Goal: Transaction & Acquisition: Download file/media

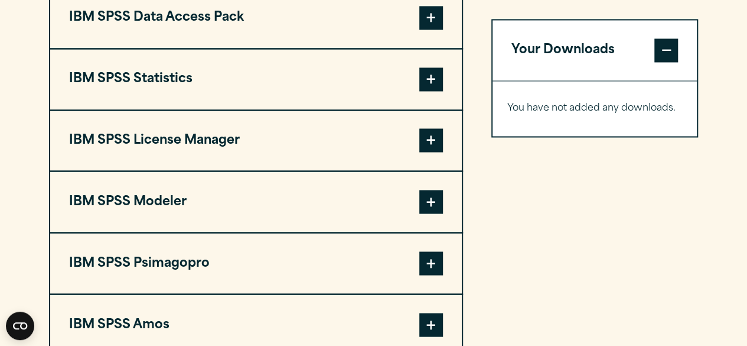
scroll to position [976, 0]
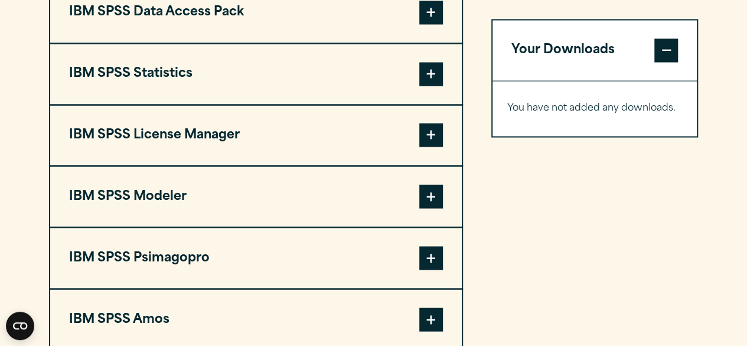
click at [422, 71] on span at bounding box center [431, 74] width 24 height 24
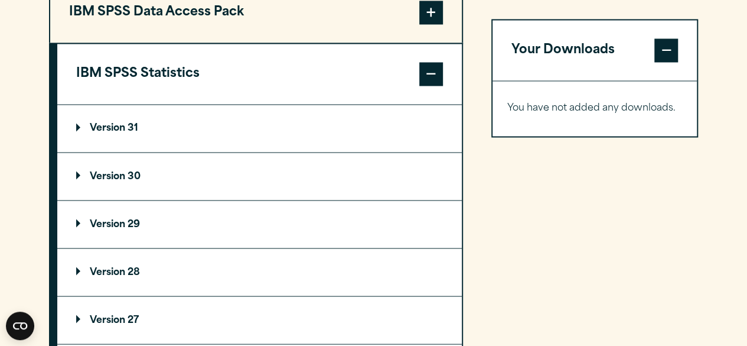
click at [80, 175] on p "Version 30" at bounding box center [108, 175] width 64 height 9
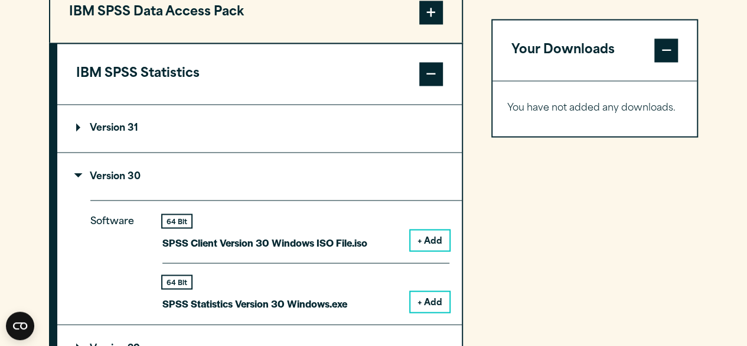
click at [80, 118] on summary "Version 31" at bounding box center [259, 128] width 405 height 47
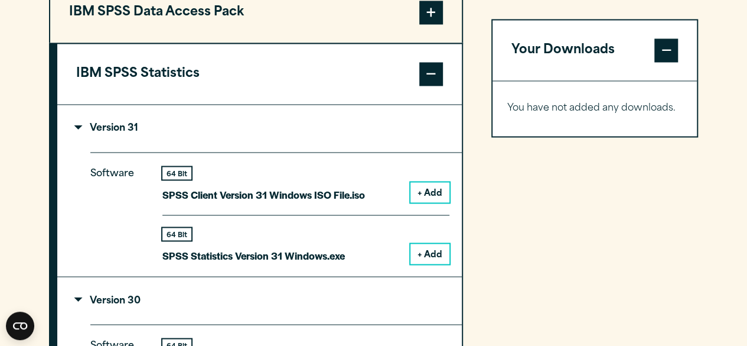
click at [80, 118] on summary "Version 31" at bounding box center [259, 128] width 405 height 47
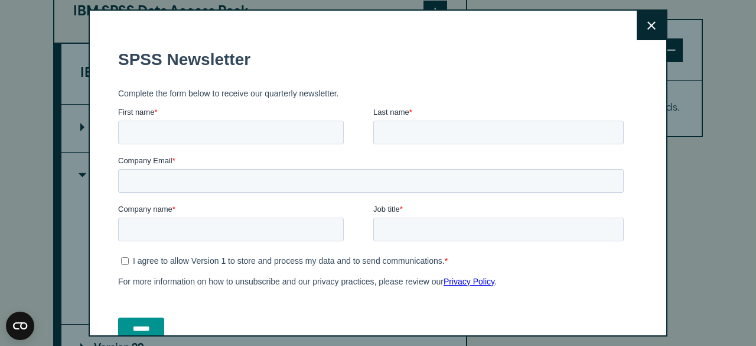
click at [647, 22] on button "Close" at bounding box center [652, 26] width 30 height 30
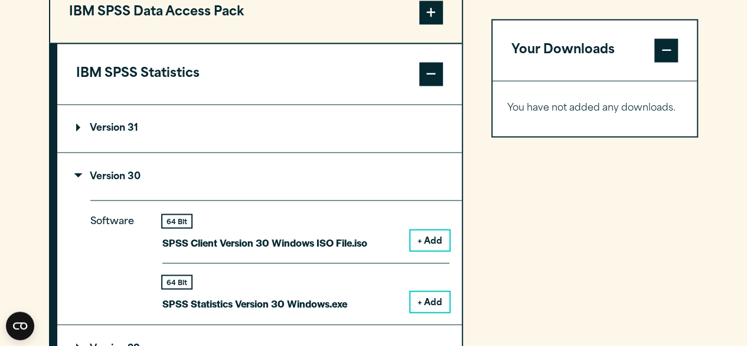
click at [434, 302] on button "+ Add" at bounding box center [430, 301] width 39 height 20
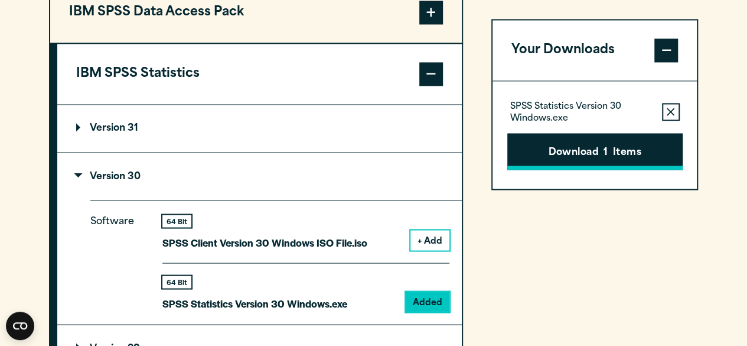
click at [614, 146] on button "Download 1 Items" at bounding box center [594, 151] width 175 height 37
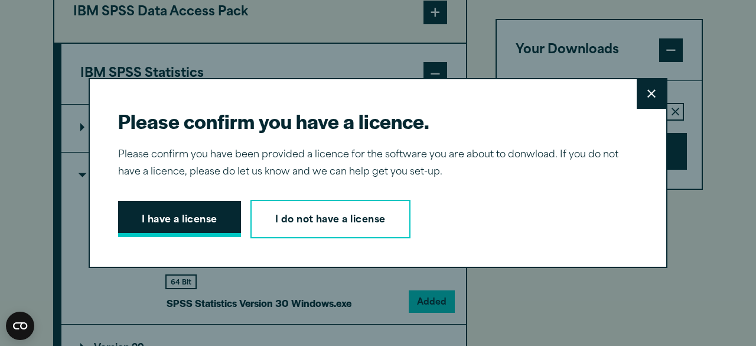
click at [193, 223] on button "I have a license" at bounding box center [179, 219] width 123 height 37
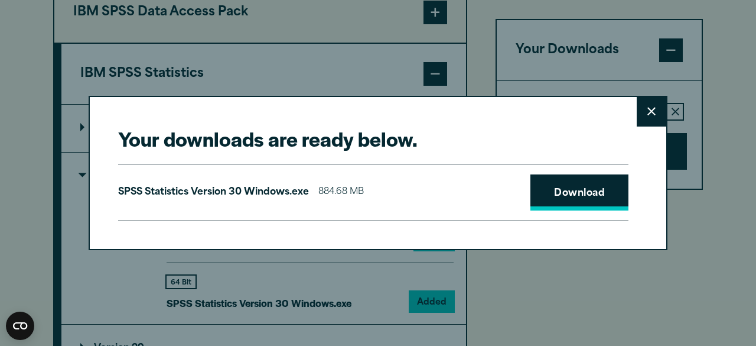
click at [549, 194] on link "Download" at bounding box center [579, 192] width 98 height 37
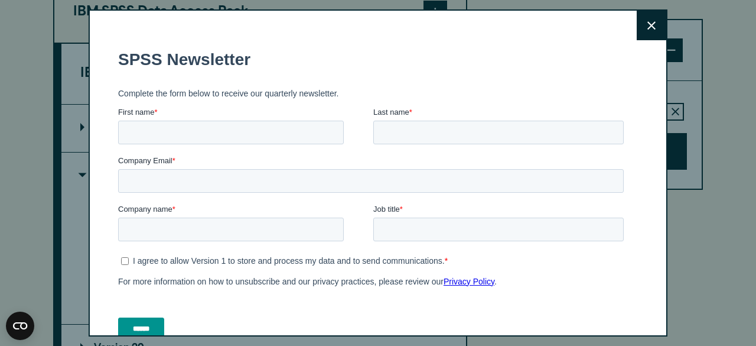
click at [647, 28] on icon at bounding box center [651, 25] width 8 height 8
